Goal: Task Accomplishment & Management: Complete application form

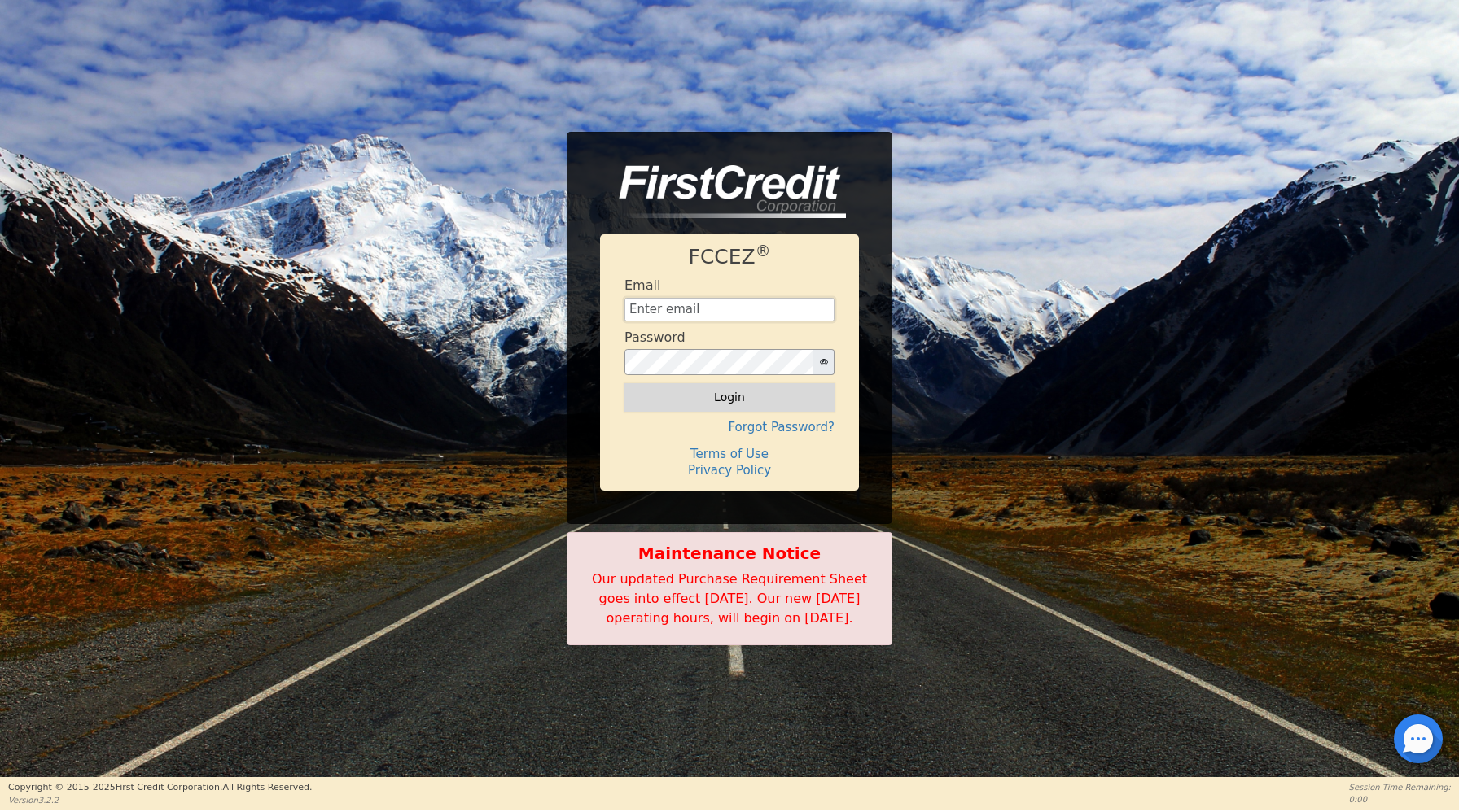
type input "[EMAIL_ADDRESS][DOMAIN_NAME]"
click at [705, 384] on button "Login" at bounding box center [729, 397] width 210 height 27
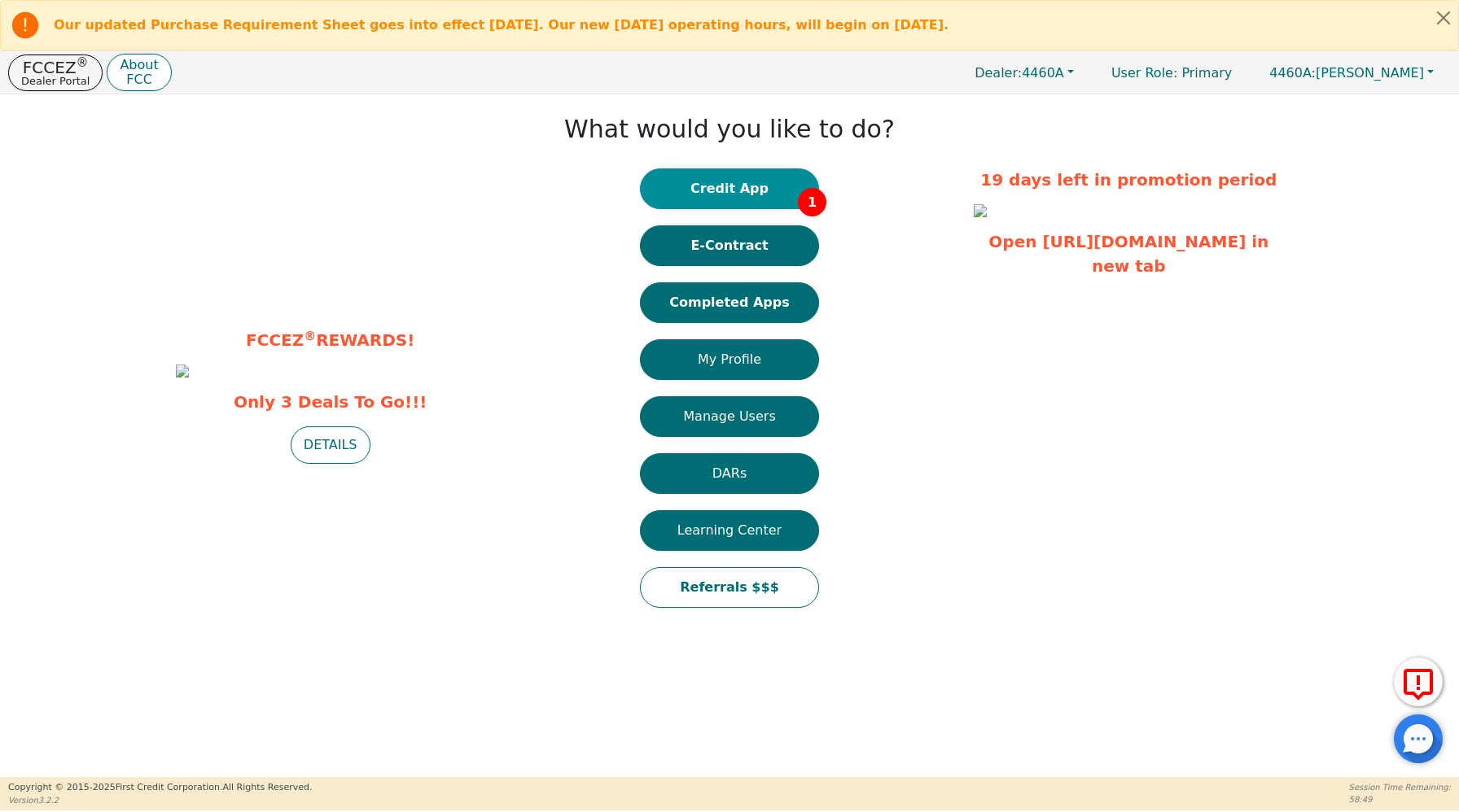
click at [740, 190] on button "Credit App 1" at bounding box center [729, 189] width 179 height 41
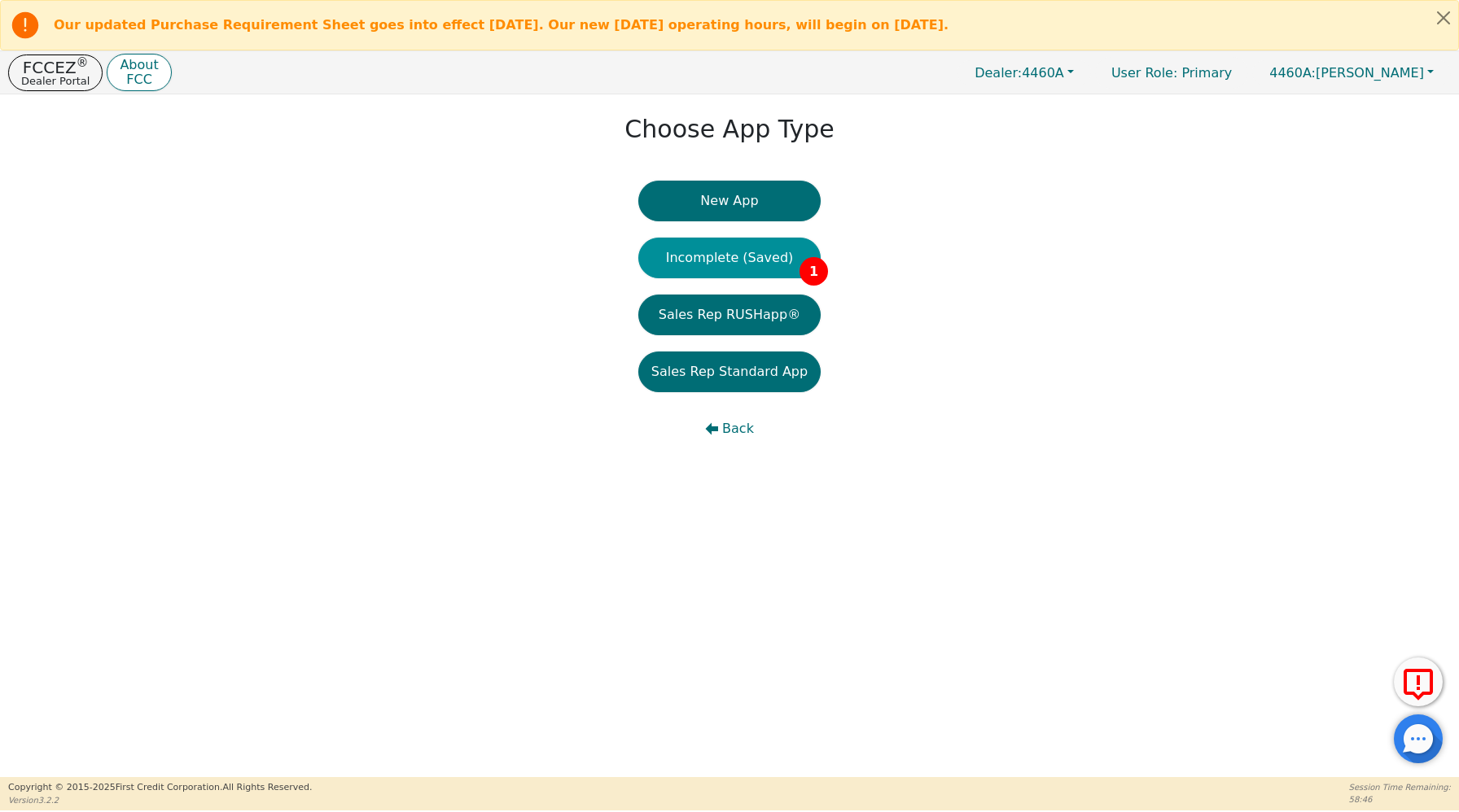
click at [722, 253] on button "Incomplete (Saved) 1" at bounding box center [729, 257] width 182 height 41
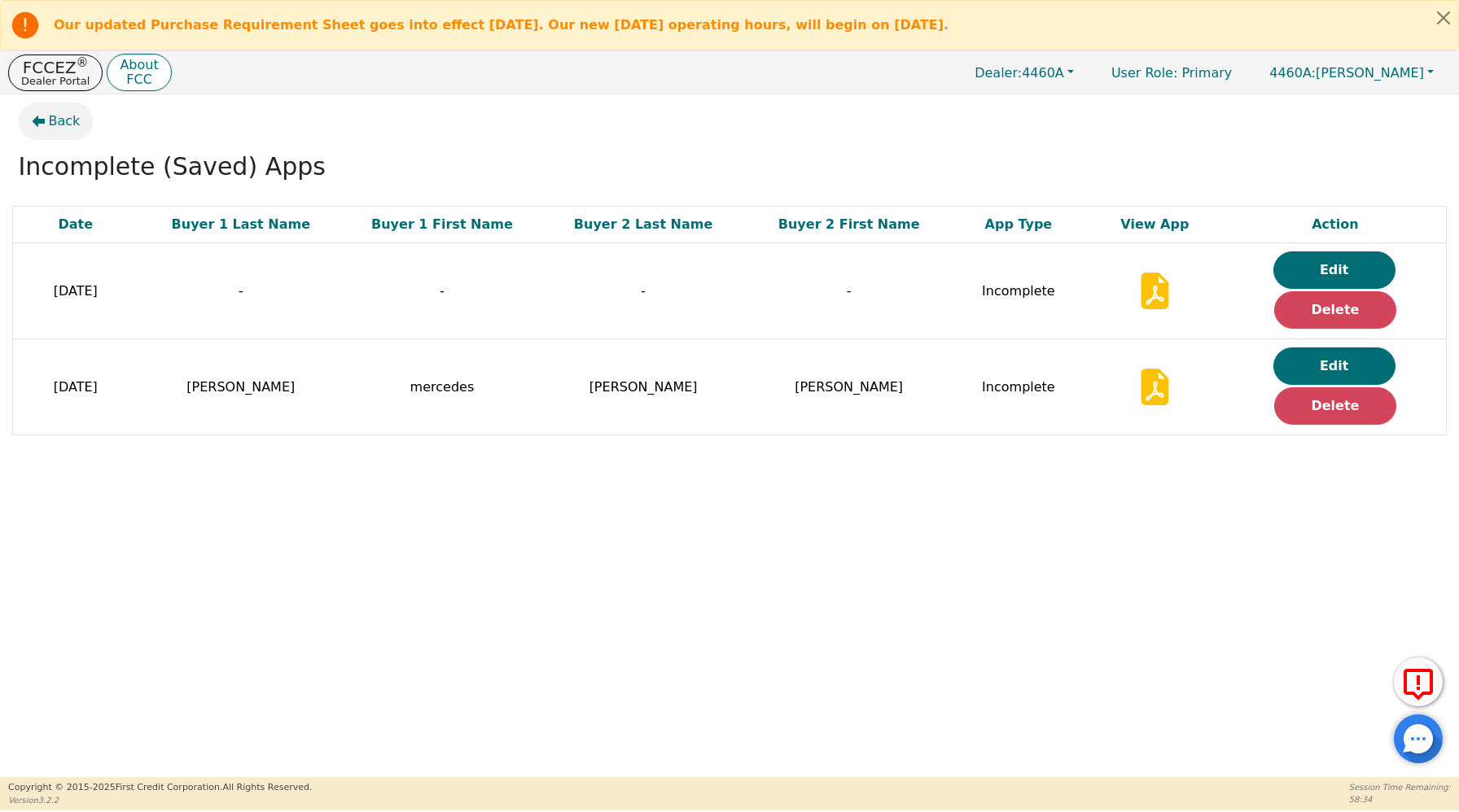
click at [65, 123] on span "Back" at bounding box center [65, 121] width 32 height 20
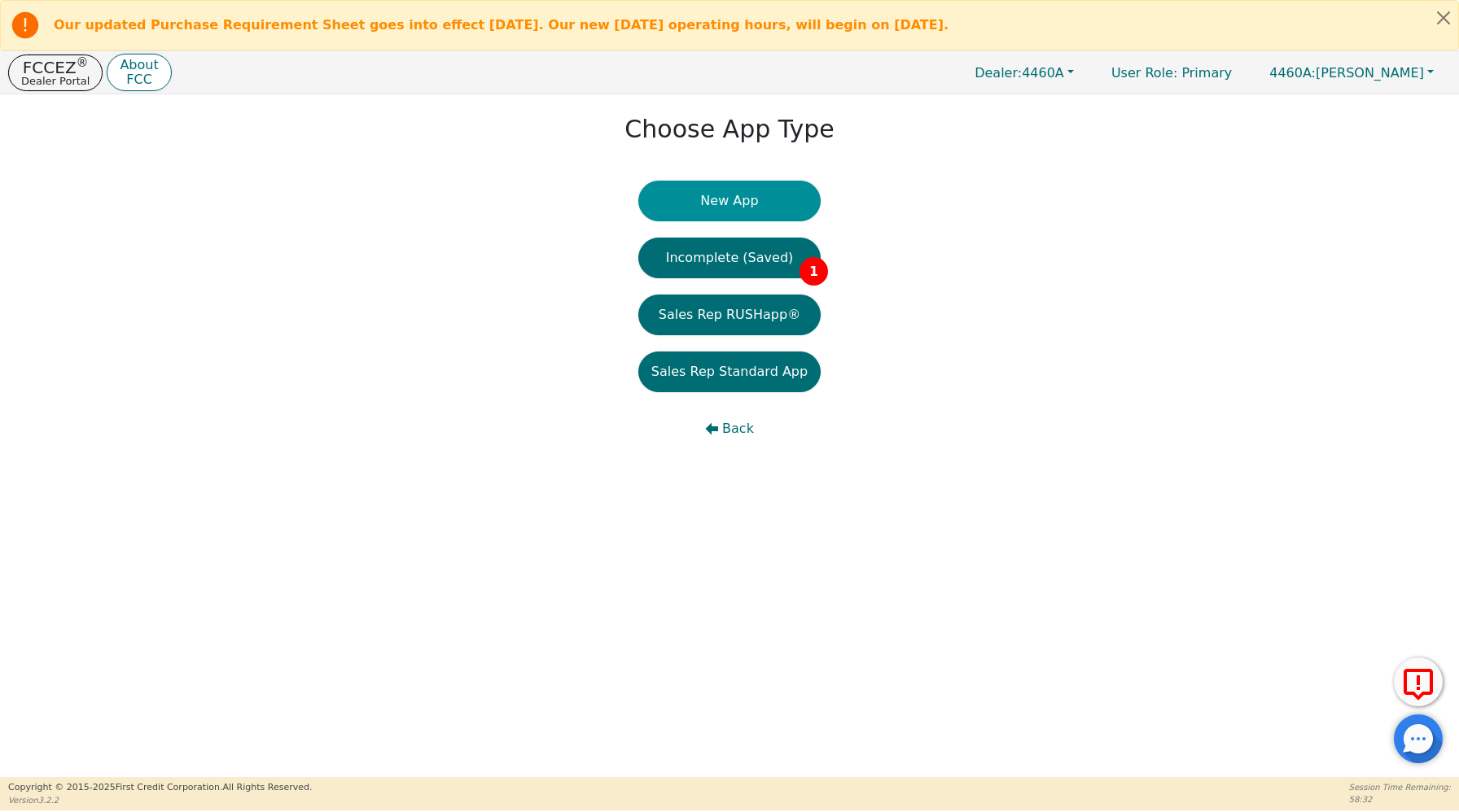
click at [786, 217] on button "New App" at bounding box center [729, 201] width 182 height 41
